Goal: Task Accomplishment & Management: Complete application form

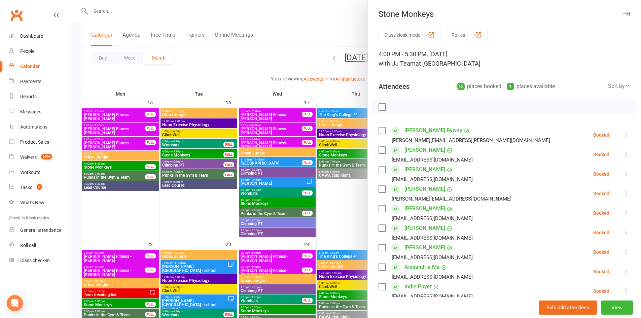
scroll to position [67, 0]
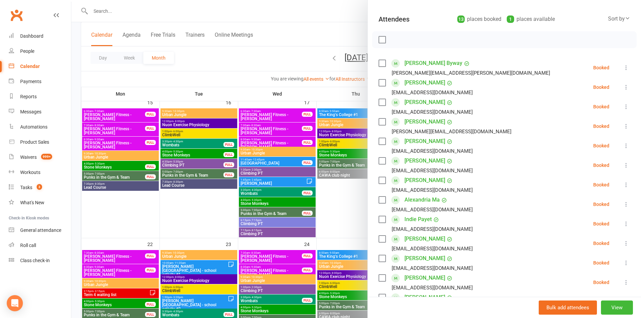
drag, startPoint x: 274, startPoint y: 148, endPoint x: 276, endPoint y: 154, distance: 6.5
click at [274, 148] on div at bounding box center [356, 159] width 570 height 318
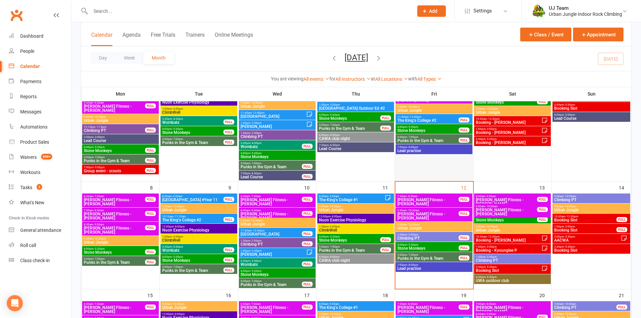
scroll to position [84, 0]
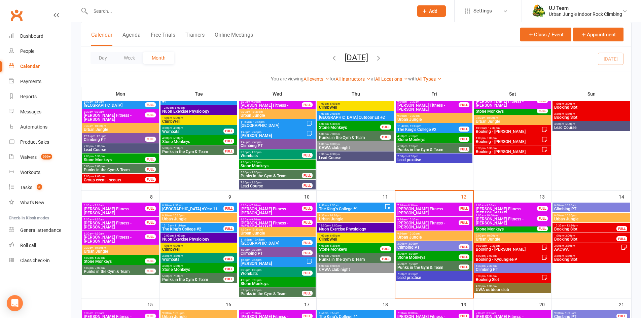
click at [422, 264] on span "5:00pm - 7:00pm" at bounding box center [428, 263] width 62 height 3
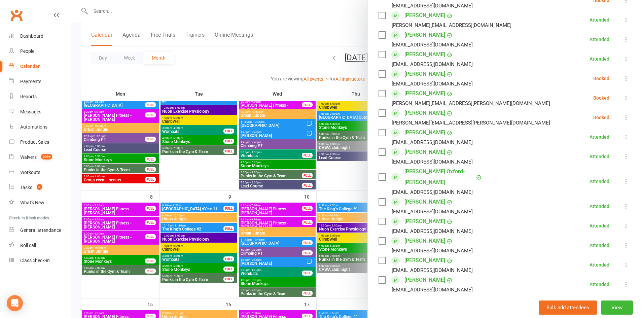
scroll to position [221, 0]
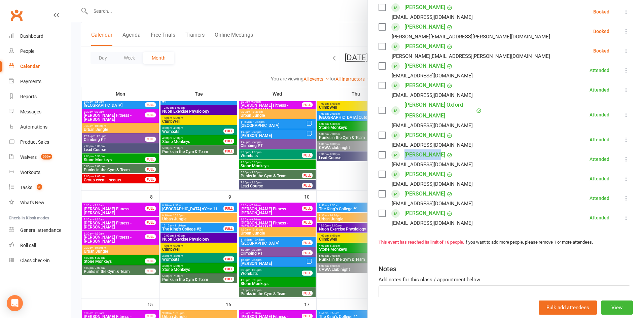
drag, startPoint x: 399, startPoint y: 145, endPoint x: 430, endPoint y: 148, distance: 31.1
click at [431, 149] on div "[PERSON_NAME] [EMAIL_ADDRESS][DOMAIN_NAME]" at bounding box center [426, 159] width 97 height 20
copy link "[PERSON_NAME]"
click at [426, 149] on link "[PERSON_NAME]" at bounding box center [424, 154] width 41 height 11
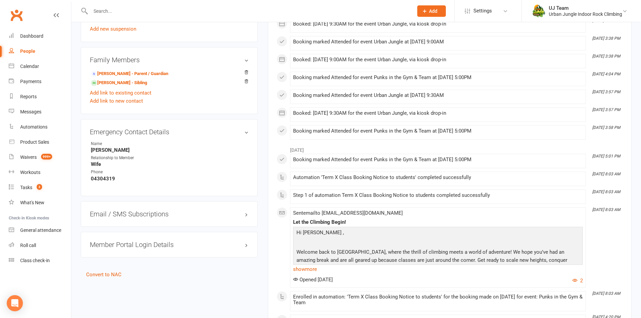
scroll to position [437, 0]
click at [130, 71] on link "[PERSON_NAME] - Parent / Guardian" at bounding box center [129, 72] width 77 height 7
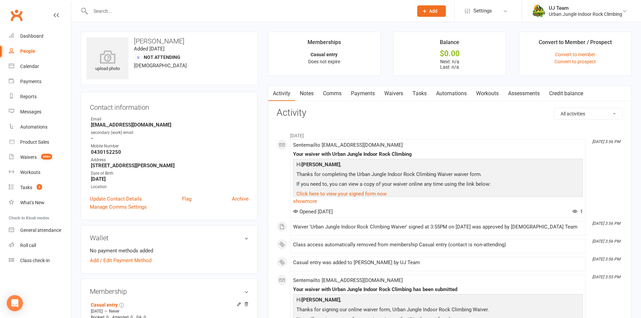
click at [388, 90] on link "Waivers" at bounding box center [394, 93] width 28 height 15
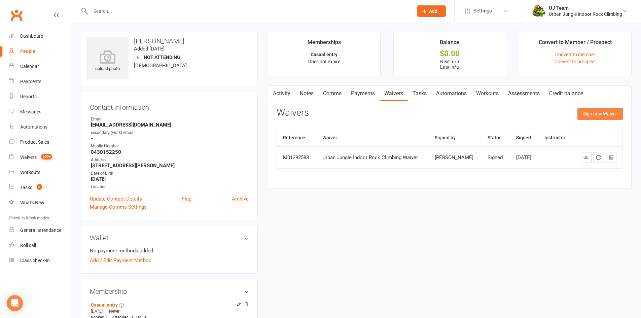
click at [588, 114] on button "Sign new Waiver" at bounding box center [599, 114] width 45 height 12
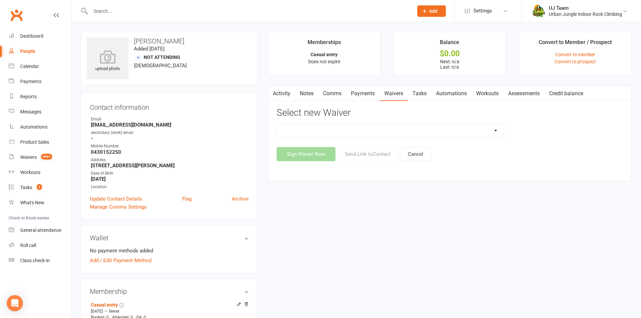
click at [375, 138] on div "Assumption Of Risk & Lead Climbing Rules Membership Agreement - FIXED/FLEXI - I…" at bounding box center [450, 142] width 346 height 38
click at [383, 132] on select "Assumption Of Risk & Lead Climbing Rules Membership Agreement - FIXED/FLEXI - I…" at bounding box center [390, 130] width 227 height 13
select select "4195"
click at [277, 124] on select "Assumption Of Risk & Lead Climbing Rules Membership Agreement - FIXED/FLEXI - I…" at bounding box center [390, 130] width 227 height 13
click at [370, 155] on button "Send Link to Contact" at bounding box center [367, 154] width 61 height 14
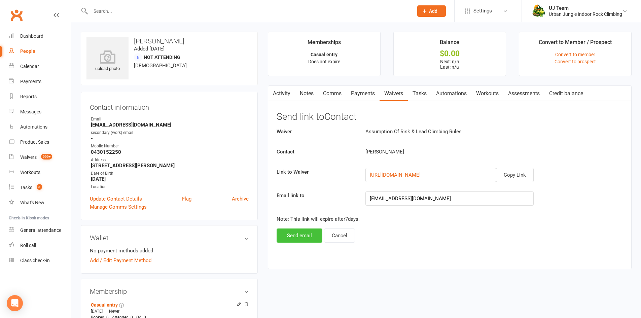
click at [303, 235] on button "Send email" at bounding box center [300, 235] width 46 height 14
